Goal: Task Accomplishment & Management: Use online tool/utility

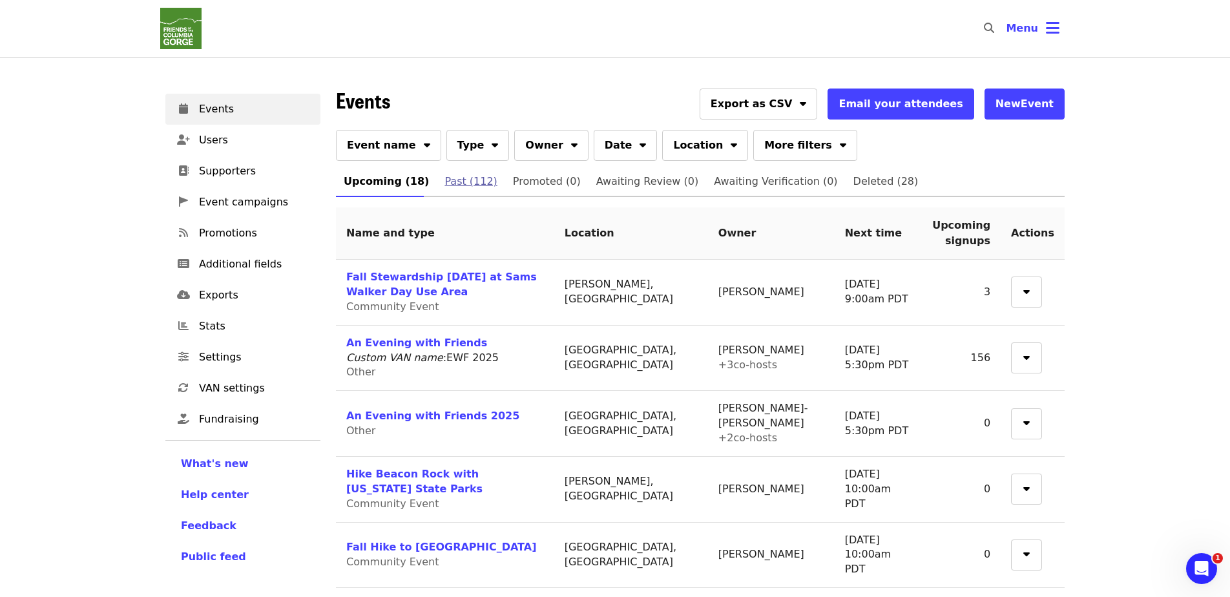
click at [461, 184] on span "Past (112)" at bounding box center [470, 181] width 52 height 18
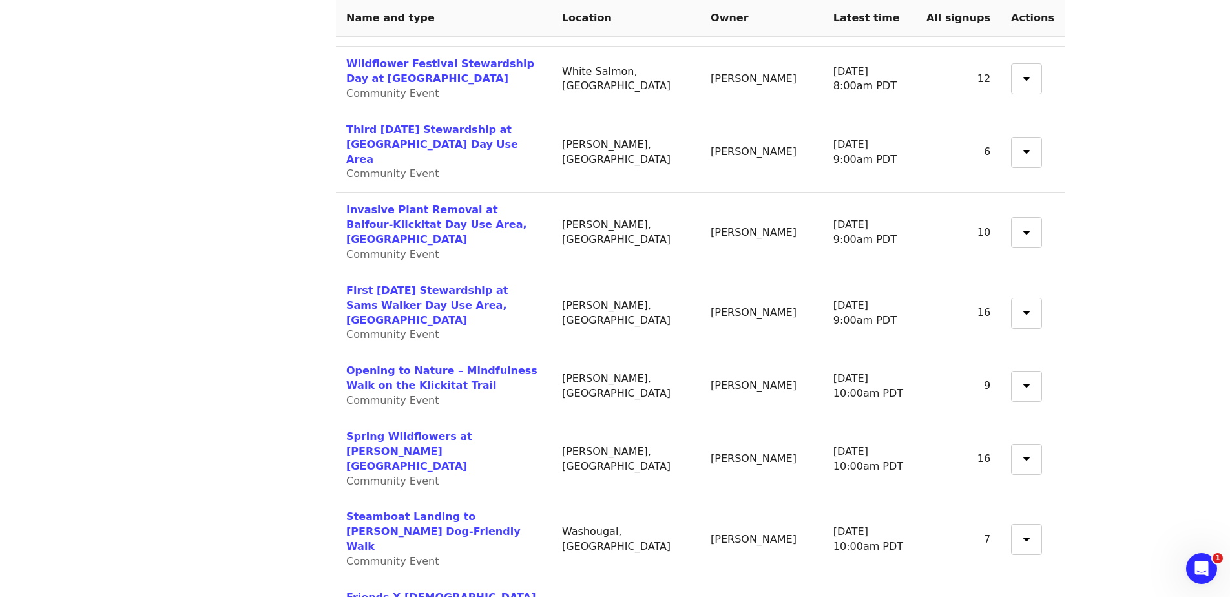
scroll to position [1127, 0]
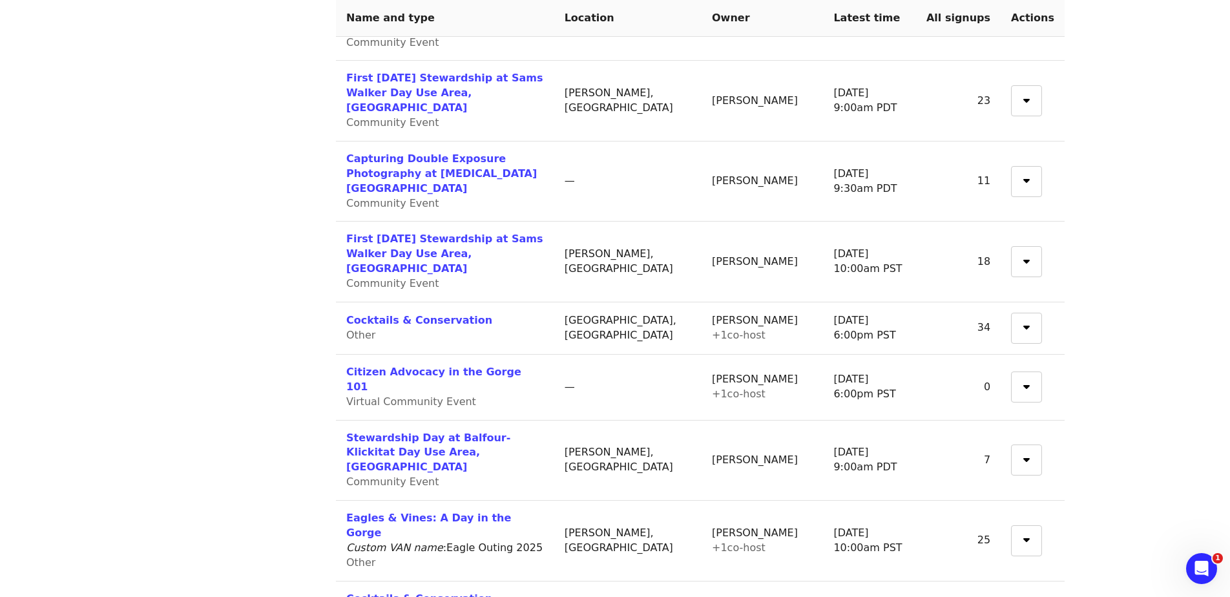
scroll to position [1154, 0]
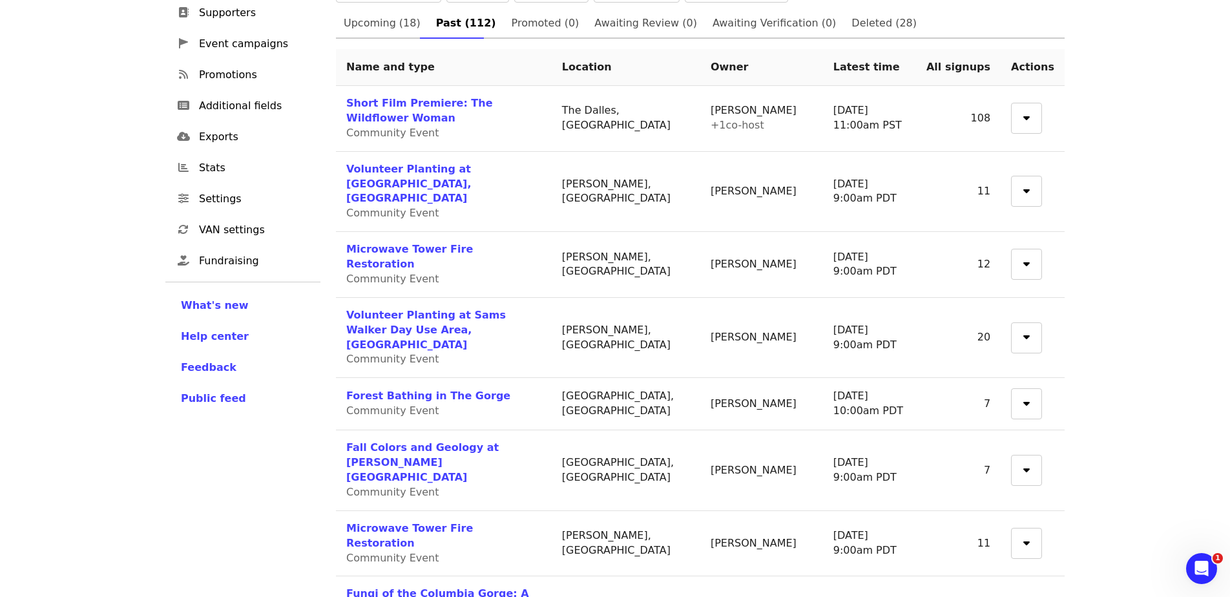
scroll to position [161, 0]
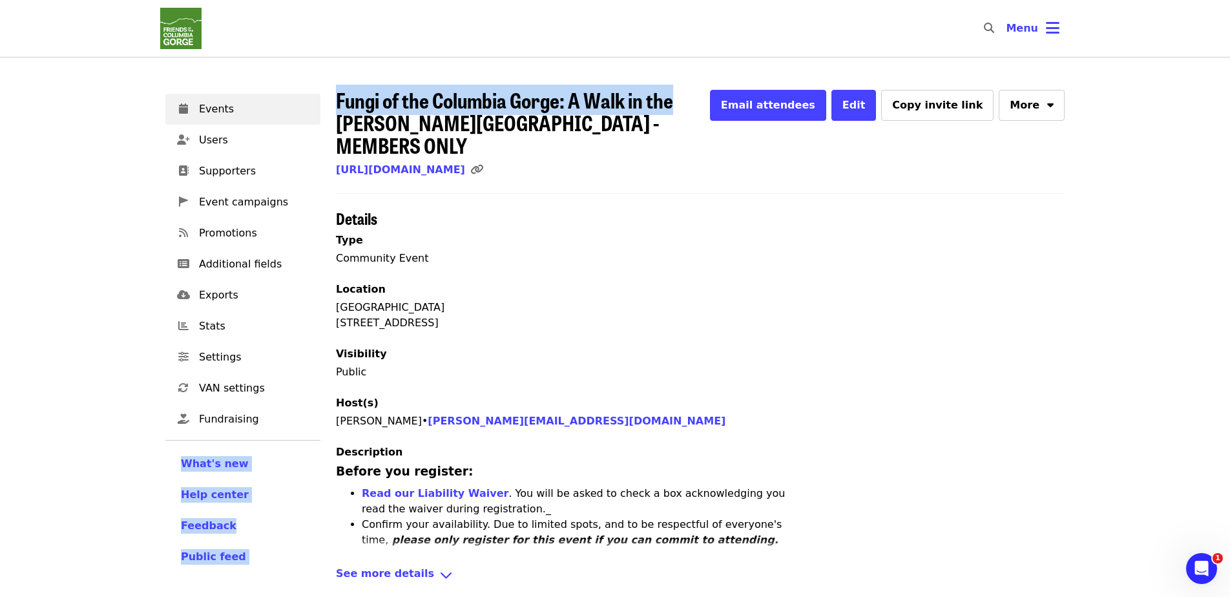
drag, startPoint x: 674, startPoint y: 100, endPoint x: 327, endPoint y: 88, distance: 347.1
click at [327, 88] on div "Events Users Supporters Event campaigns Promotions Additional fields Exports St…" at bounding box center [615, 447] width 915 height 732
drag, startPoint x: 404, startPoint y: 109, endPoint x: 405, endPoint y: 99, distance: 9.1
click at [405, 99] on span "Fungi of the Columbia Gorge: A Walk in the [PERSON_NAME][GEOGRAPHIC_DATA] - MEM…" at bounding box center [504, 123] width 337 height 76
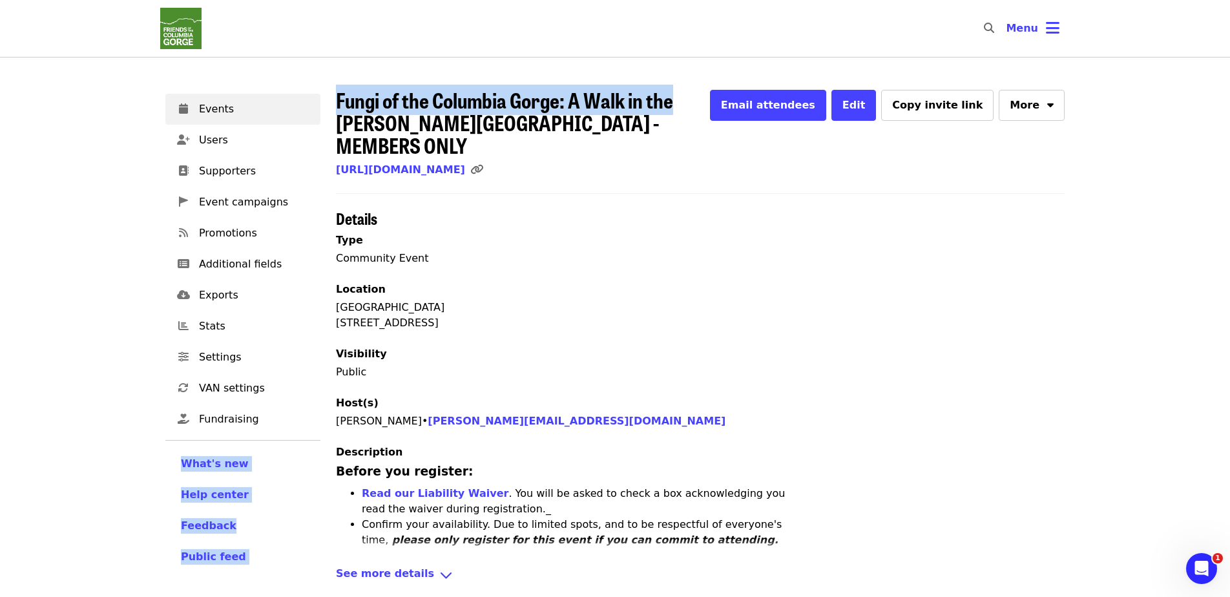
click at [606, 96] on span "Fungi of the Columbia Gorge: A Walk in the [PERSON_NAME][GEOGRAPHIC_DATA] - MEM…" at bounding box center [504, 123] width 337 height 76
drag, startPoint x: 672, startPoint y: 101, endPoint x: 335, endPoint y: 91, distance: 336.6
click at [335, 91] on div "Fungi of the Columbia Gorge: A Walk in the [PERSON_NAME][GEOGRAPHIC_DATA] - MEM…" at bounding box center [700, 447] width 744 height 732
copy span "Fungi of the Columbia Gorge: A Walk in the"
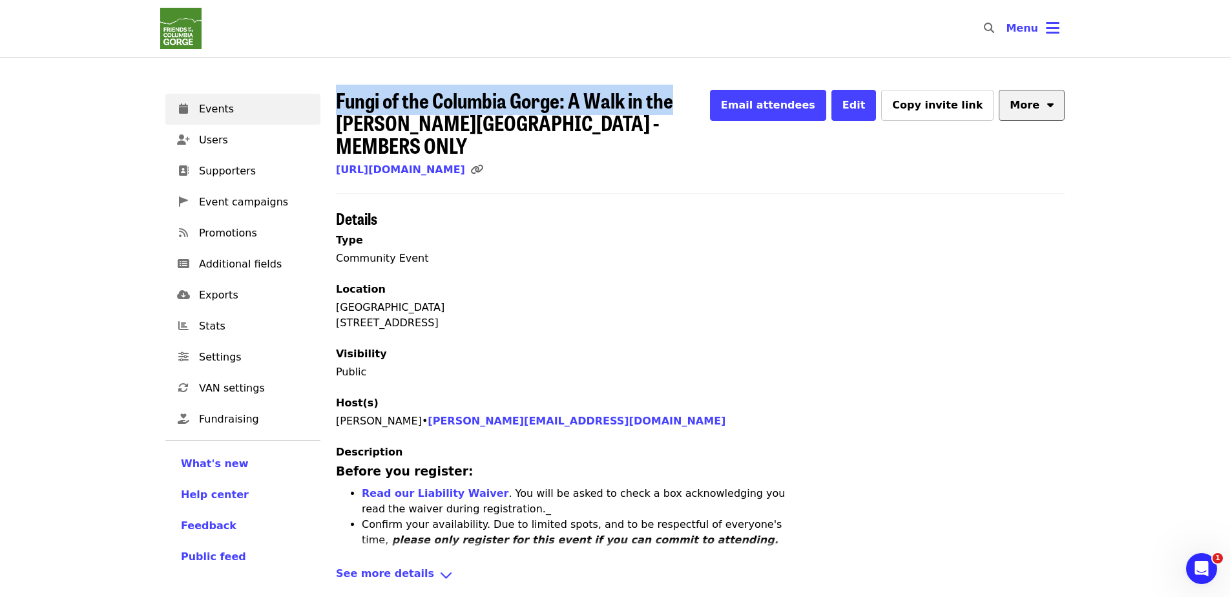
click at [606, 99] on button "More" at bounding box center [1032, 105] width 66 height 31
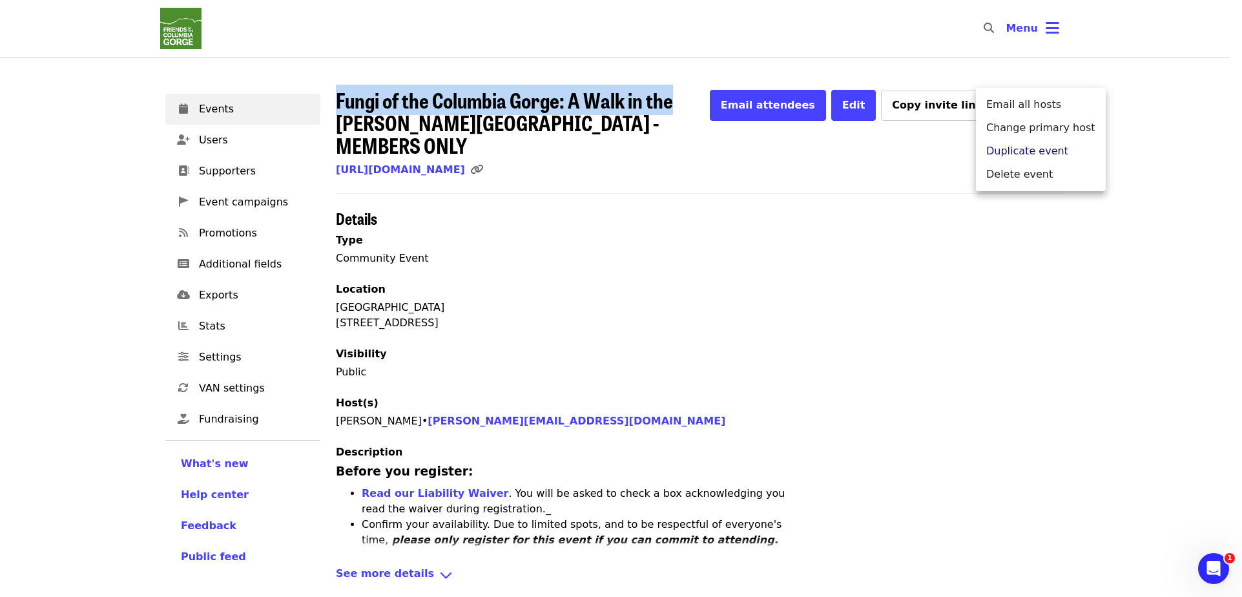
click at [606, 153] on span "Duplicate event" at bounding box center [1027, 151] width 82 height 16
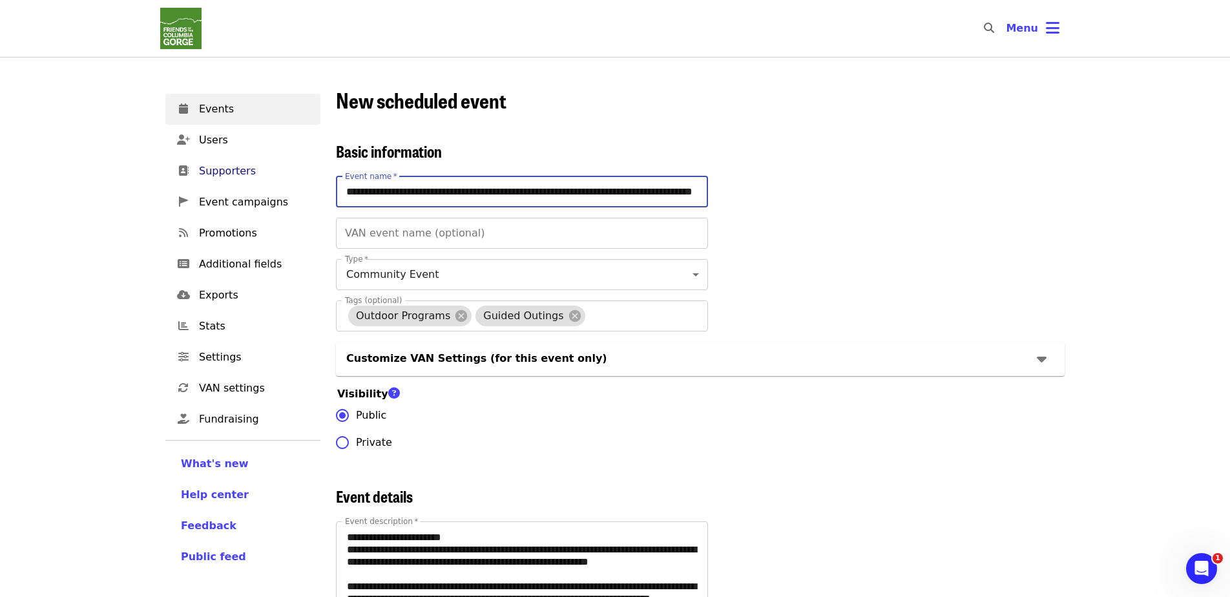
drag, startPoint x: 388, startPoint y: 187, endPoint x: 264, endPoint y: 176, distance: 124.5
drag, startPoint x: 548, startPoint y: 191, endPoint x: 648, endPoint y: 192, distance: 99.5
click at [606, 192] on input "**********" at bounding box center [522, 191] width 372 height 31
type input "**********"
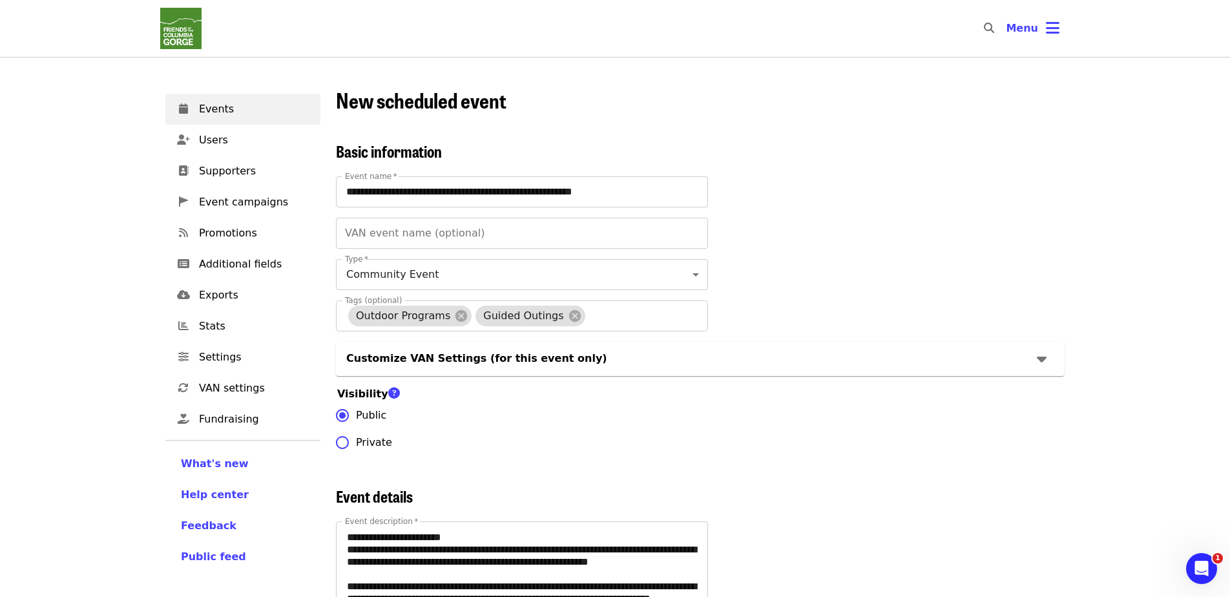
click at [606, 220] on div "**********" at bounding box center [700, 299] width 729 height 314
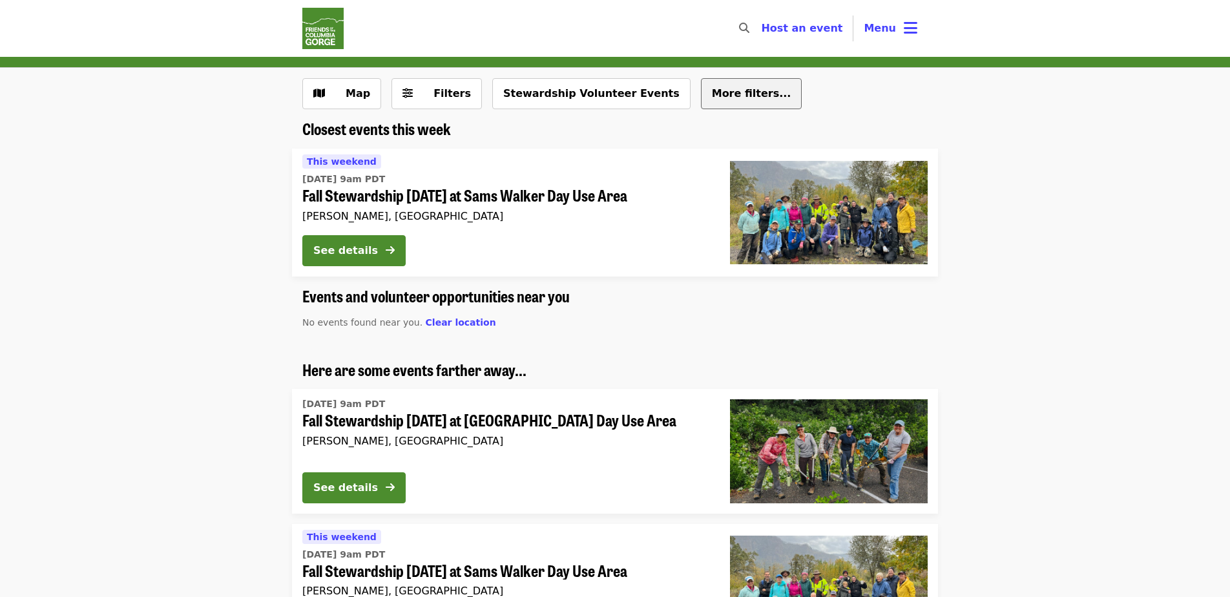
click at [712, 93] on span "More filters..." at bounding box center [751, 93] width 79 height 12
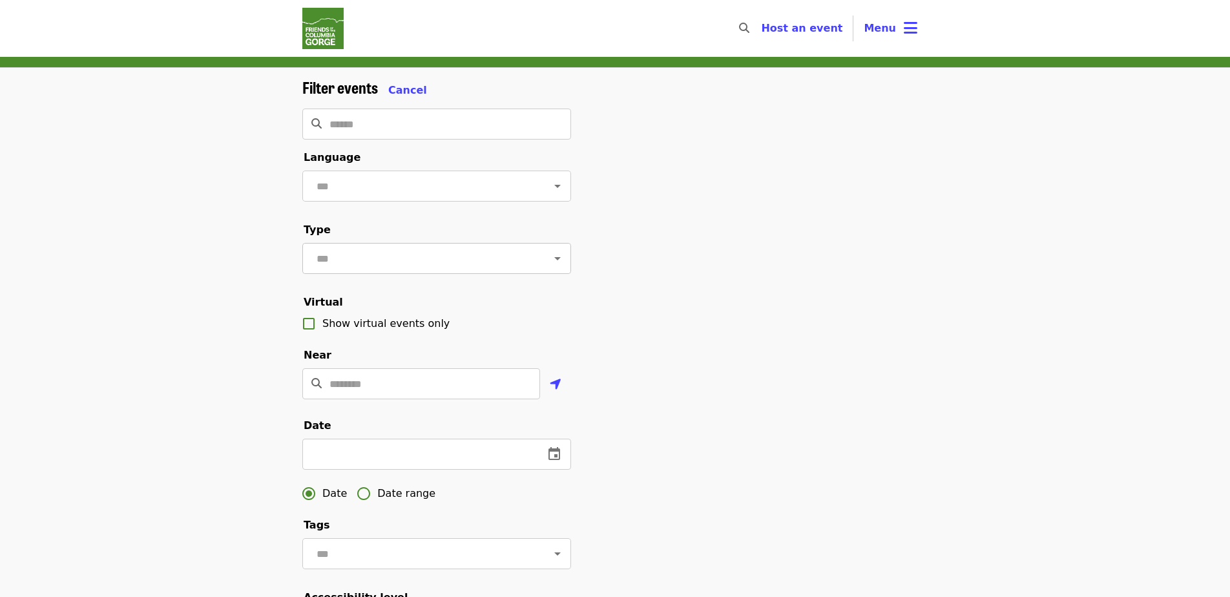
drag, startPoint x: 685, startPoint y: 93, endPoint x: 548, endPoint y: 271, distance: 224.8
click at [550, 266] on icon "Open" at bounding box center [558, 259] width 16 height 16
click at [550, 266] on icon "Close" at bounding box center [558, 259] width 16 height 16
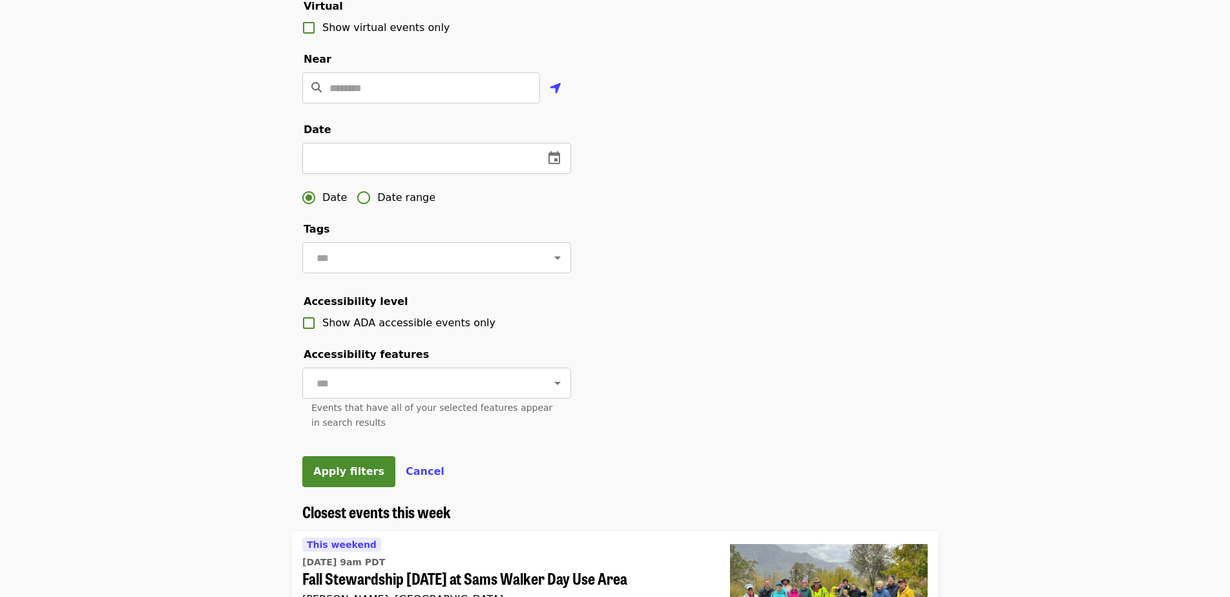
scroll to position [299, 0]
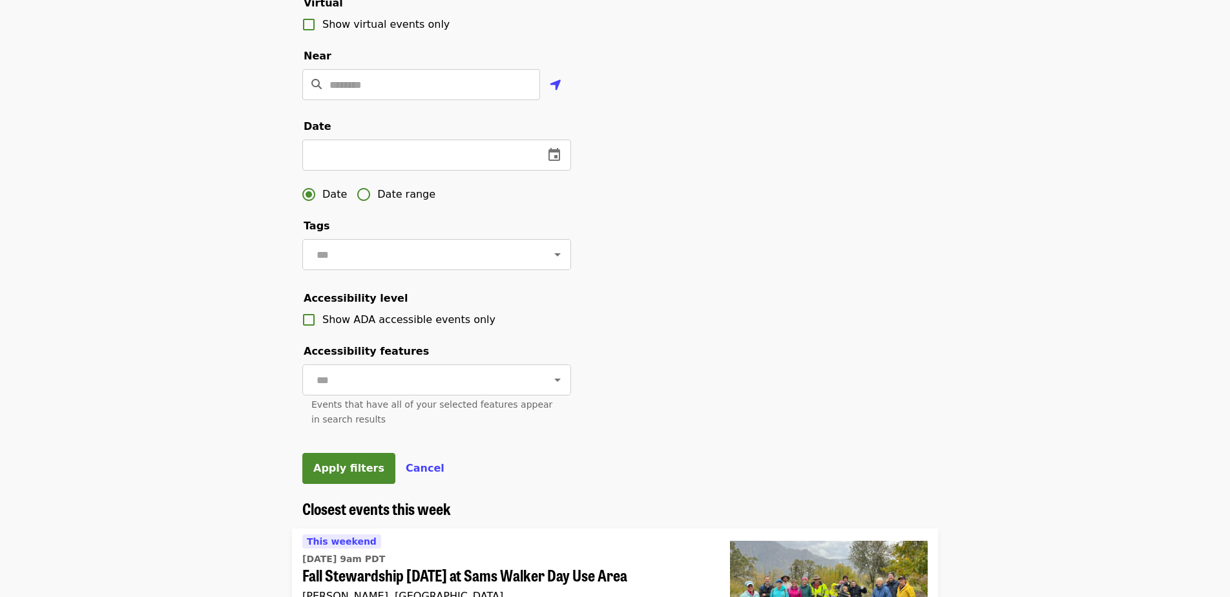
click at [754, 260] on div "Filter events Cancel ​ Language ​ Type ​ Virtual Show virtual events only Near …" at bounding box center [615, 139] width 646 height 720
click at [551, 262] on icon "Open" at bounding box center [558, 255] width 16 height 16
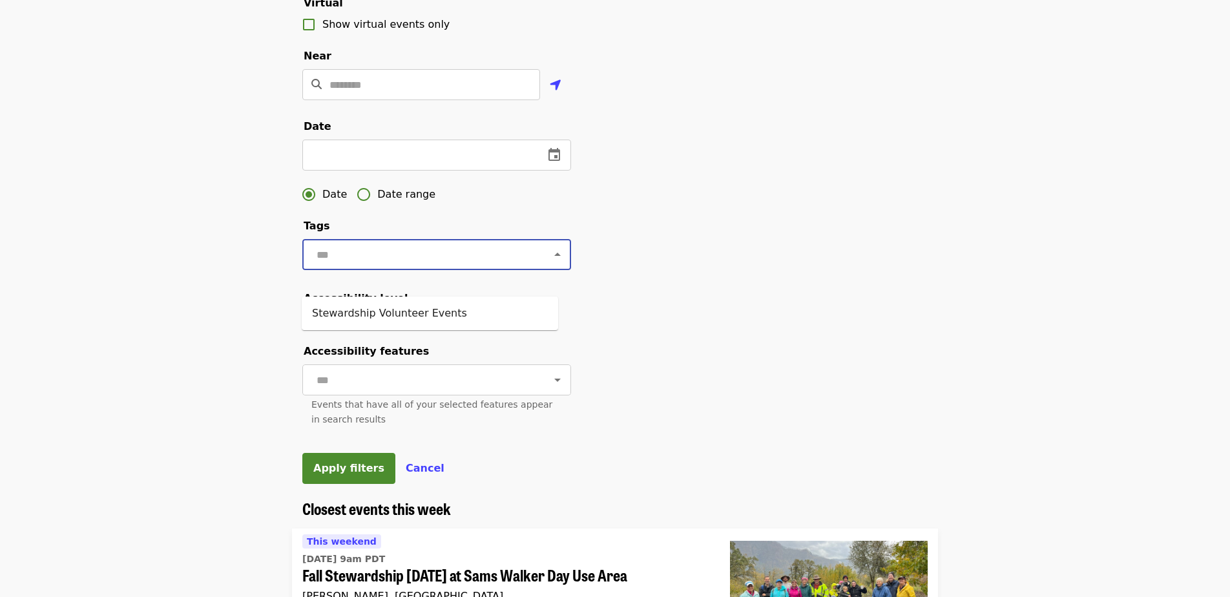
click at [551, 262] on icon "Close" at bounding box center [558, 255] width 16 height 16
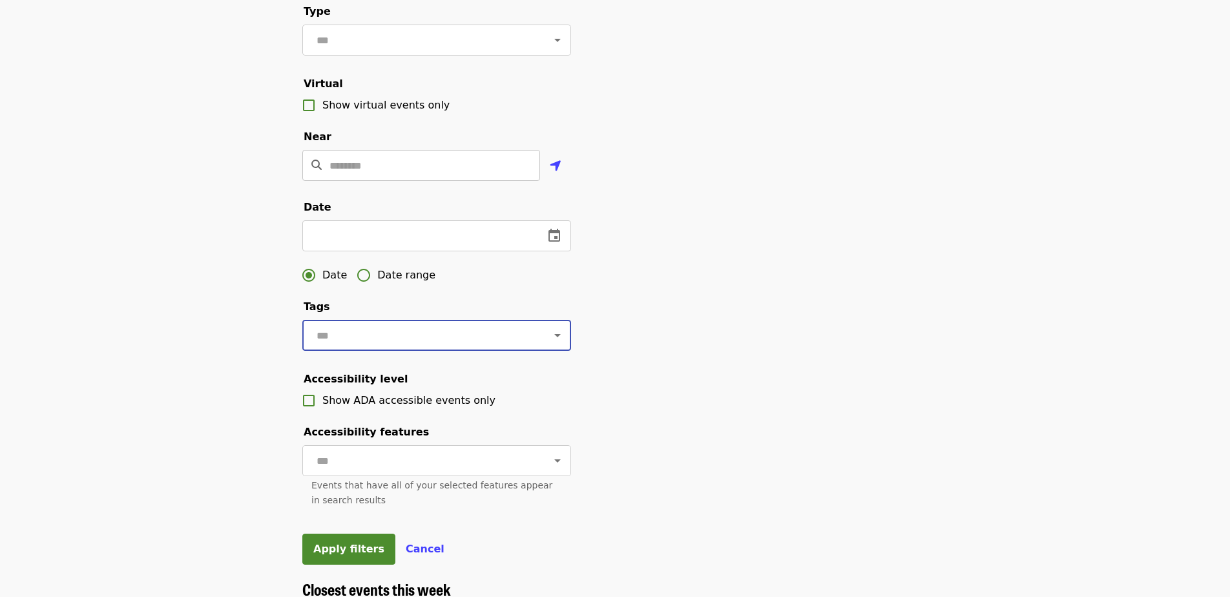
scroll to position [0, 0]
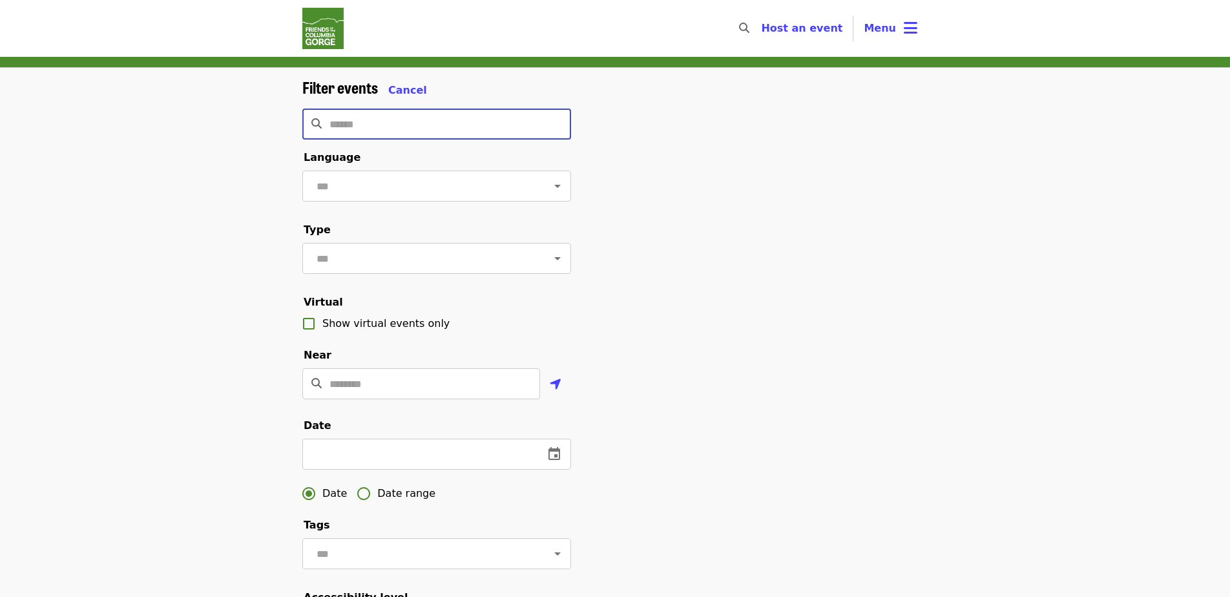
click at [383, 109] on input "Search" at bounding box center [450, 124] width 242 height 31
click at [402, 87] on span "Cancel" at bounding box center [407, 90] width 39 height 12
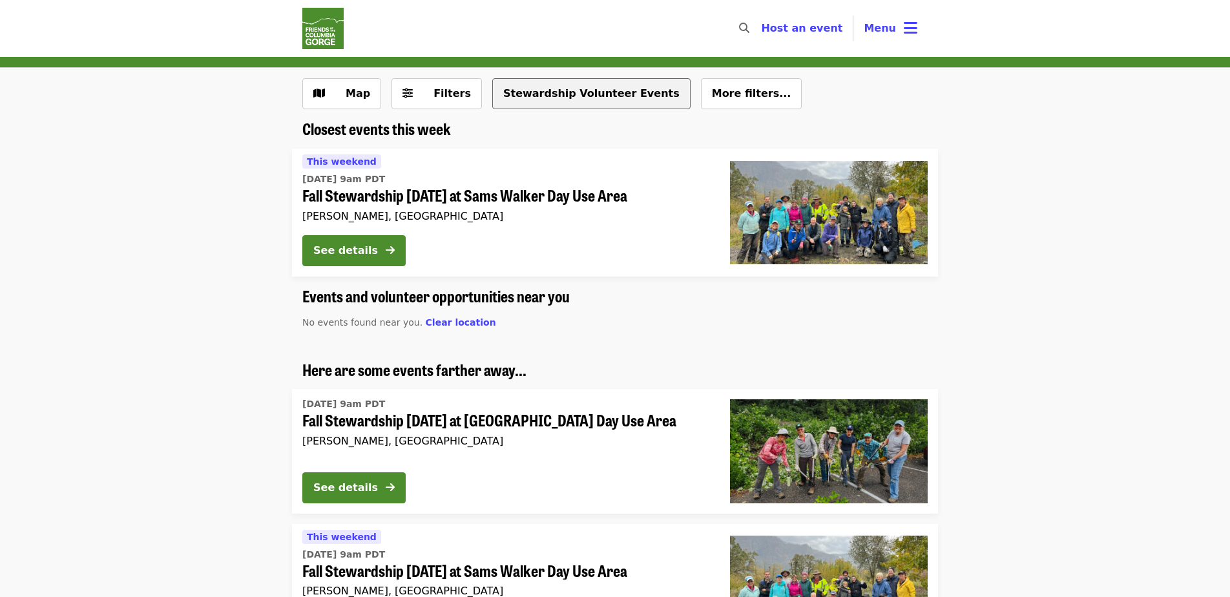
click at [574, 87] on button "Stewardship Volunteer Events" at bounding box center [591, 93] width 198 height 31
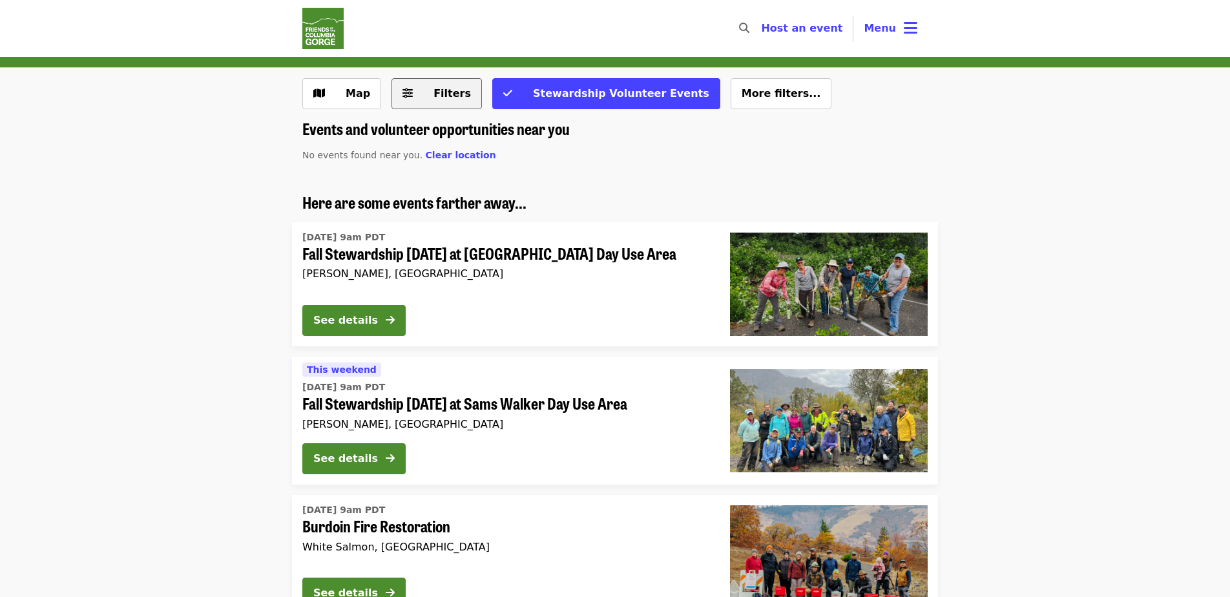
click at [440, 99] on span "Filters" at bounding box center [451, 93] width 37 height 12
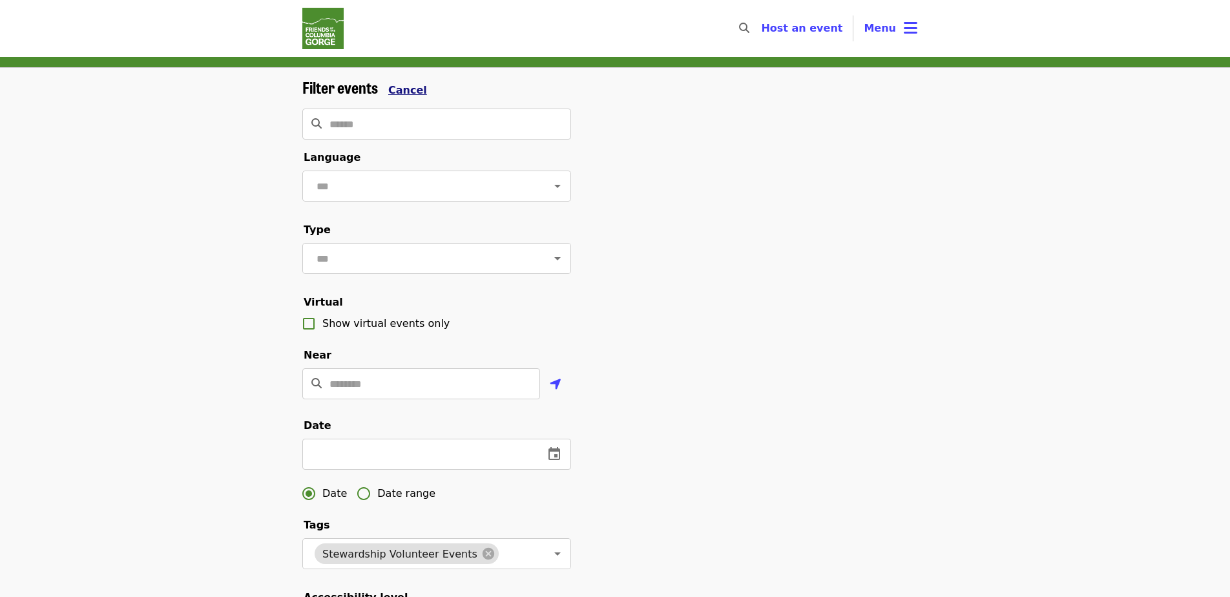
click at [406, 90] on span "Cancel" at bounding box center [407, 90] width 39 height 12
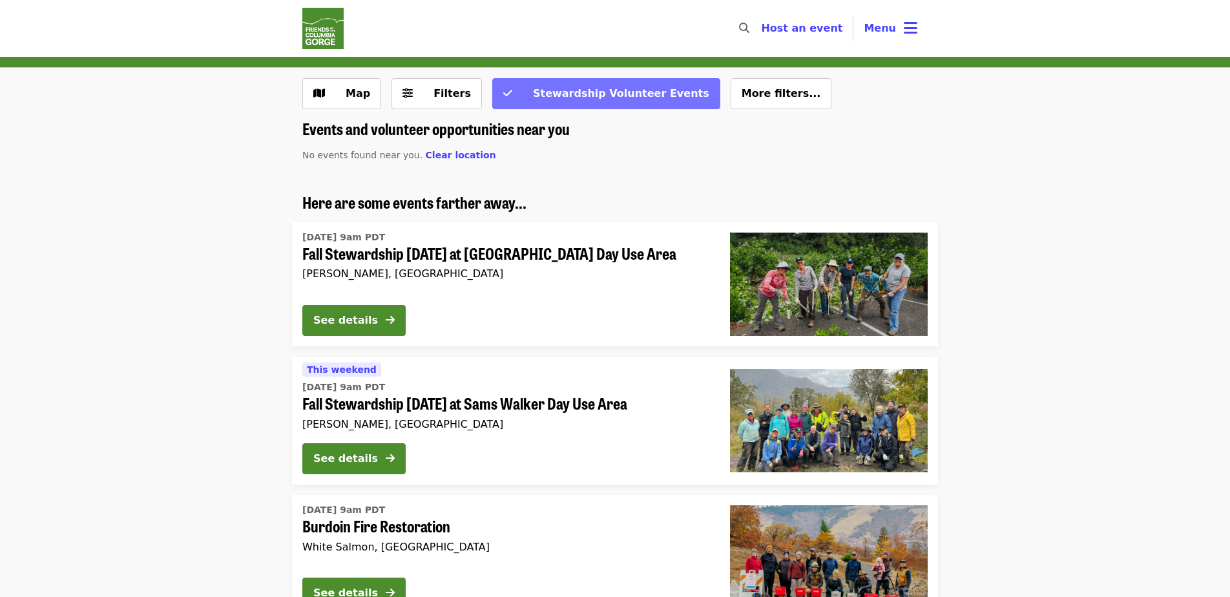
click at [612, 99] on span "Stewardship Volunteer Events" at bounding box center [621, 93] width 176 height 12
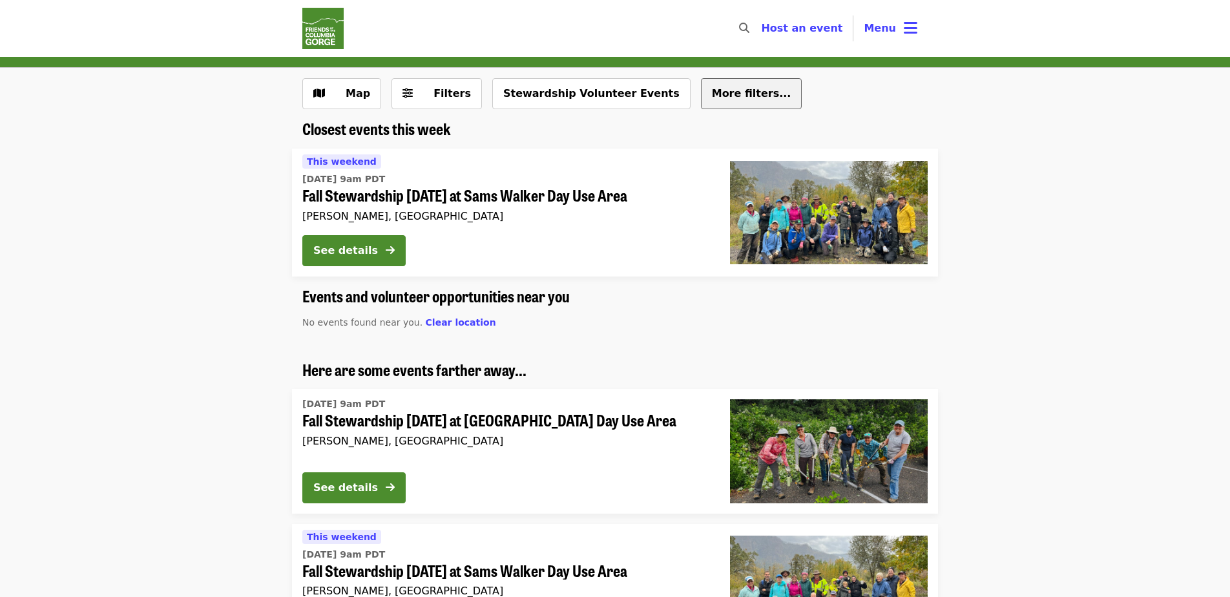
click at [712, 92] on span "More filters..." at bounding box center [751, 93] width 79 height 12
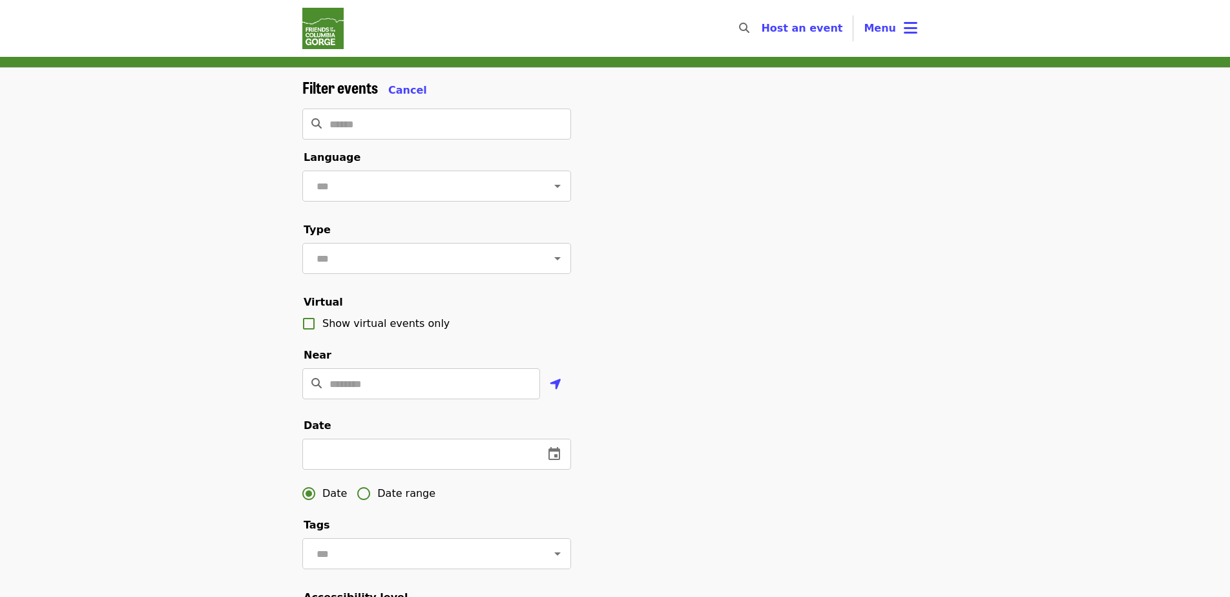
click at [439, 105] on form "Filter events Cancel ​ Language ​ Type ​ Virtual Show virtual events only Near …" at bounding box center [436, 430] width 269 height 705
click at [439, 109] on input "Search" at bounding box center [450, 124] width 242 height 31
click at [477, 188] on input "text" at bounding box center [421, 186] width 216 height 25
click at [707, 196] on div "Filter events Cancel ​ Language ​ Type ​ Virtual Show virtual events only Near …" at bounding box center [615, 438] width 646 height 720
click at [495, 267] on input "text" at bounding box center [421, 258] width 216 height 25
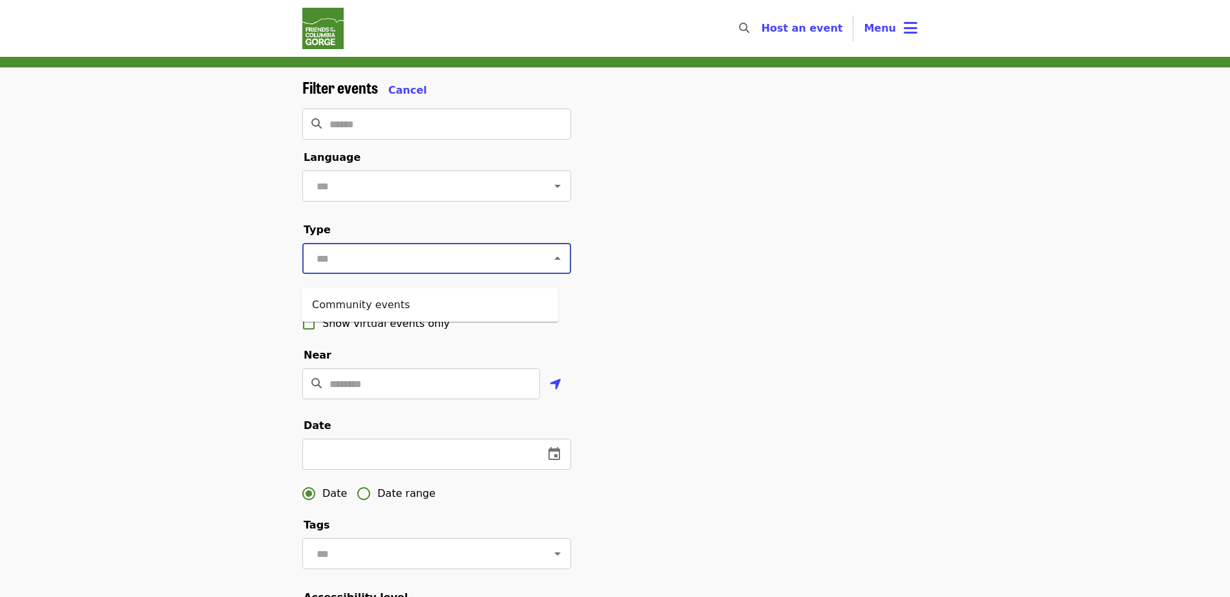
click at [550, 266] on icon "Close" at bounding box center [558, 259] width 16 height 16
click at [550, 266] on icon "Open" at bounding box center [558, 259] width 16 height 16
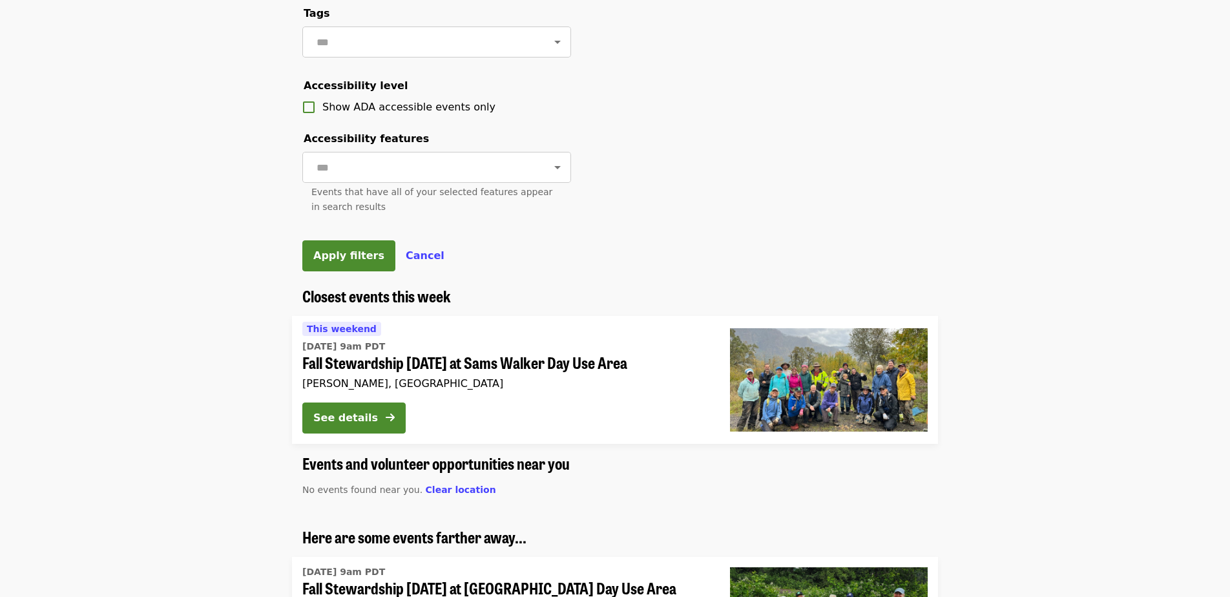
scroll to position [484, 0]
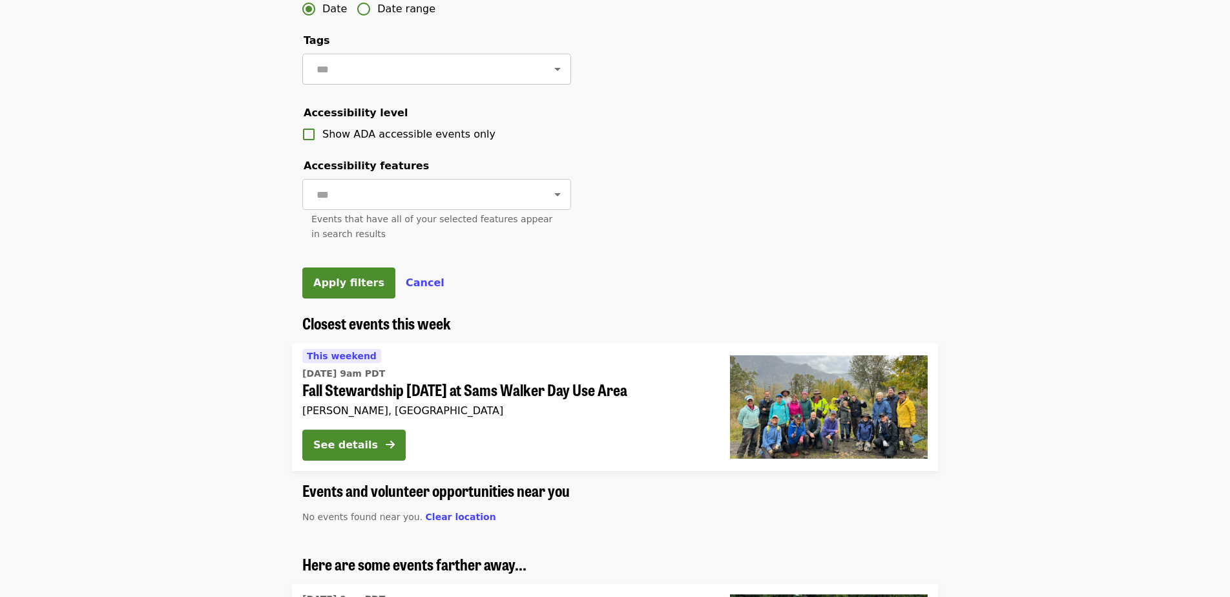
click at [550, 77] on icon "Open" at bounding box center [558, 69] width 16 height 16
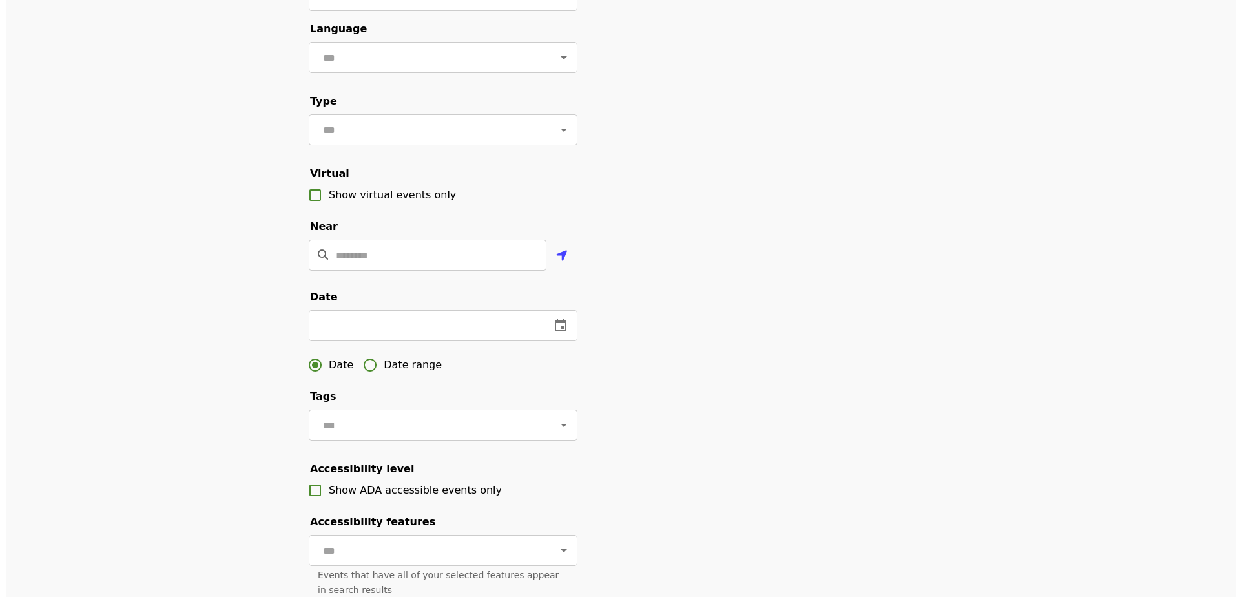
scroll to position [0, 0]
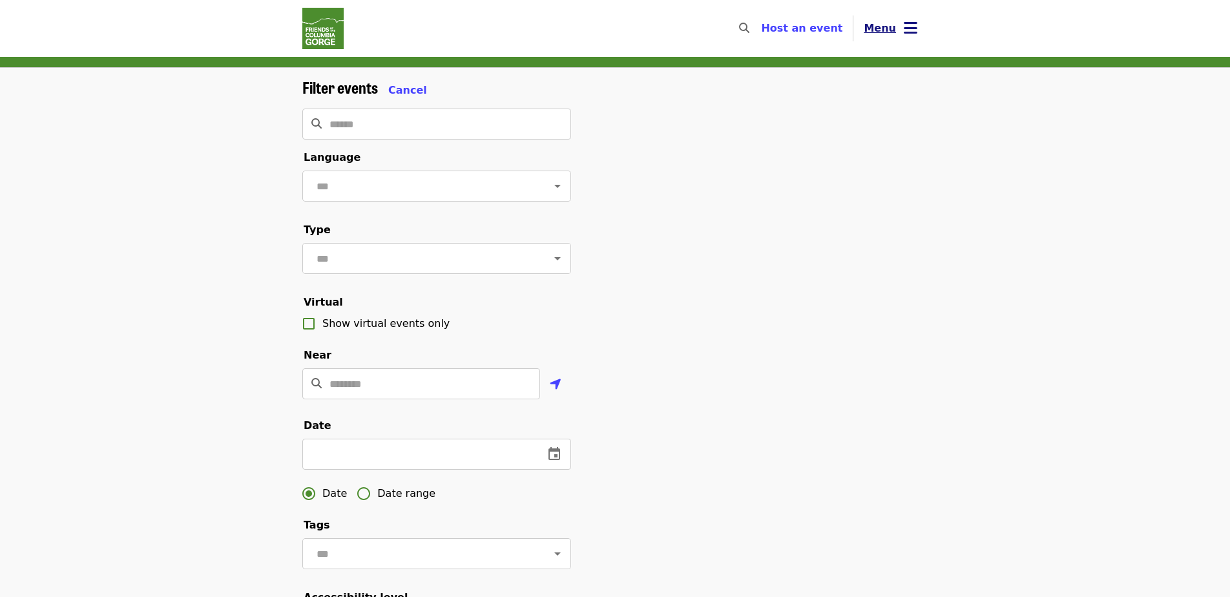
click at [886, 33] on span "Menu" at bounding box center [880, 28] width 32 height 12
